Goal: Navigation & Orientation: Go to known website

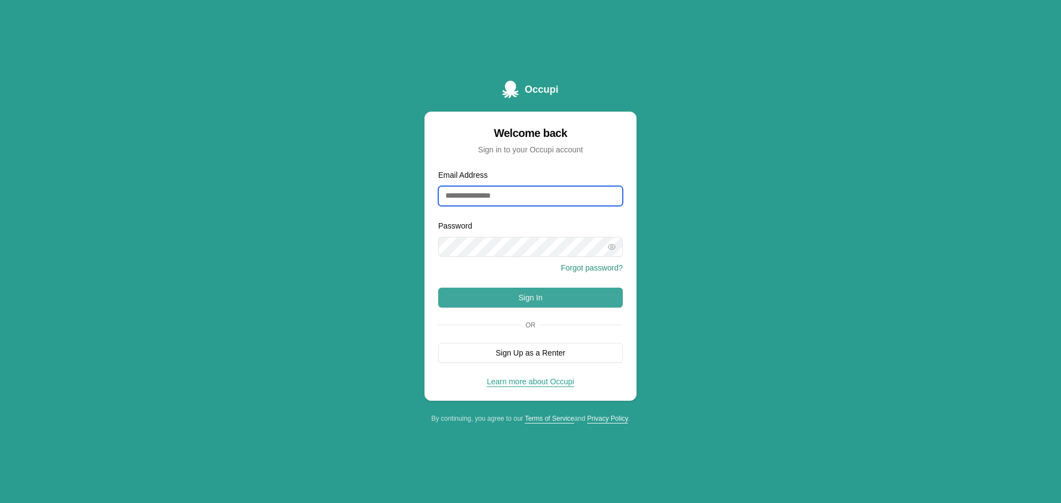
type input "**********"
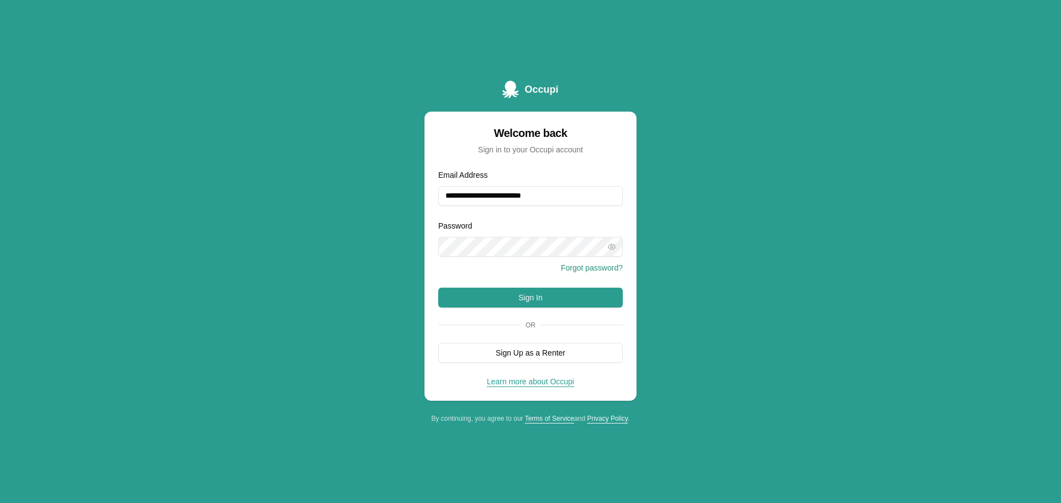
drag, startPoint x: 526, startPoint y: 289, endPoint x: 550, endPoint y: 281, distance: 25.0
click at [526, 289] on button "Sign In" at bounding box center [530, 298] width 184 height 20
